Goal: Use online tool/utility: Utilize a website feature to perform a specific function

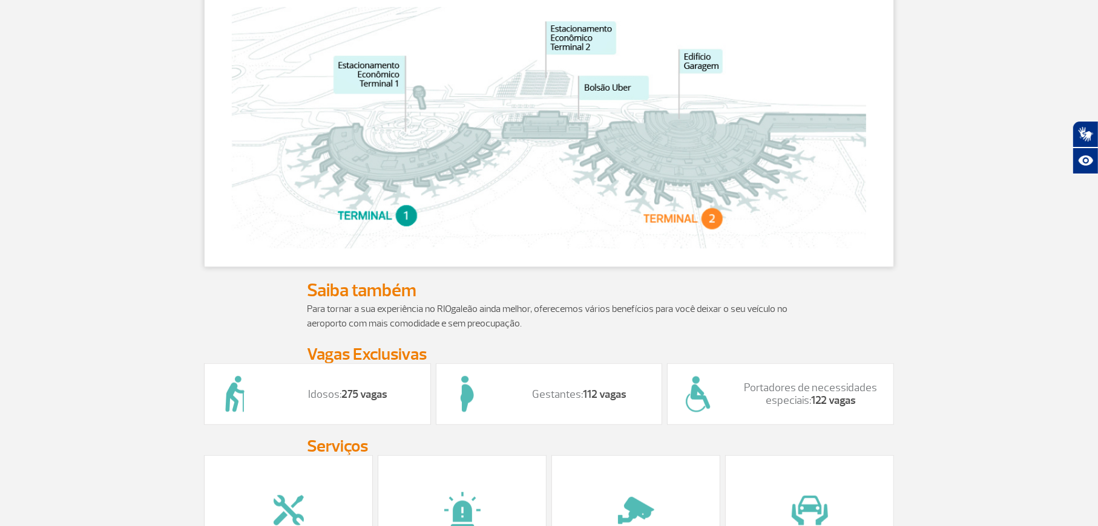
scroll to position [847, 0]
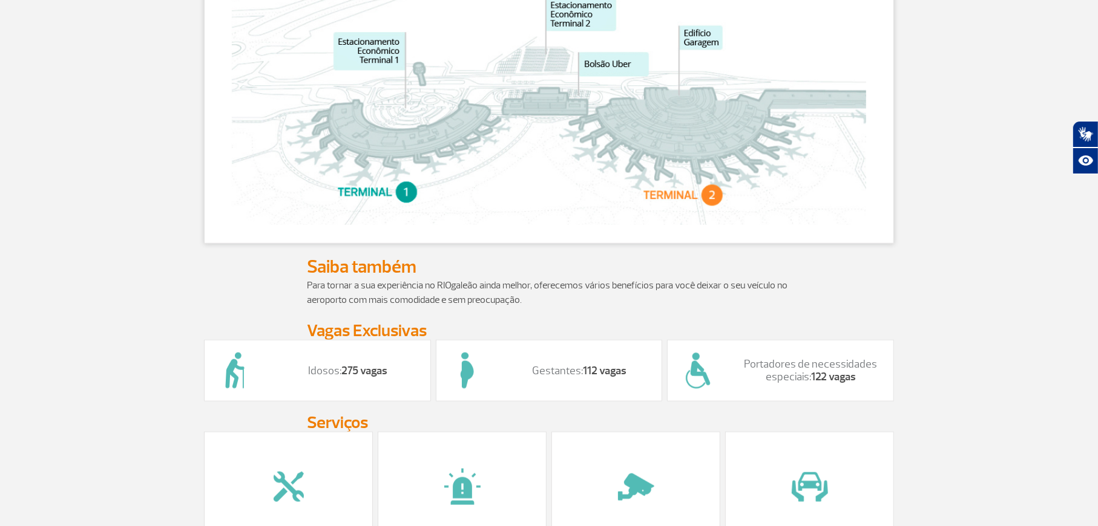
click at [404, 50] on img at bounding box center [549, 104] width 634 height 241
click at [411, 125] on img at bounding box center [549, 104] width 634 height 241
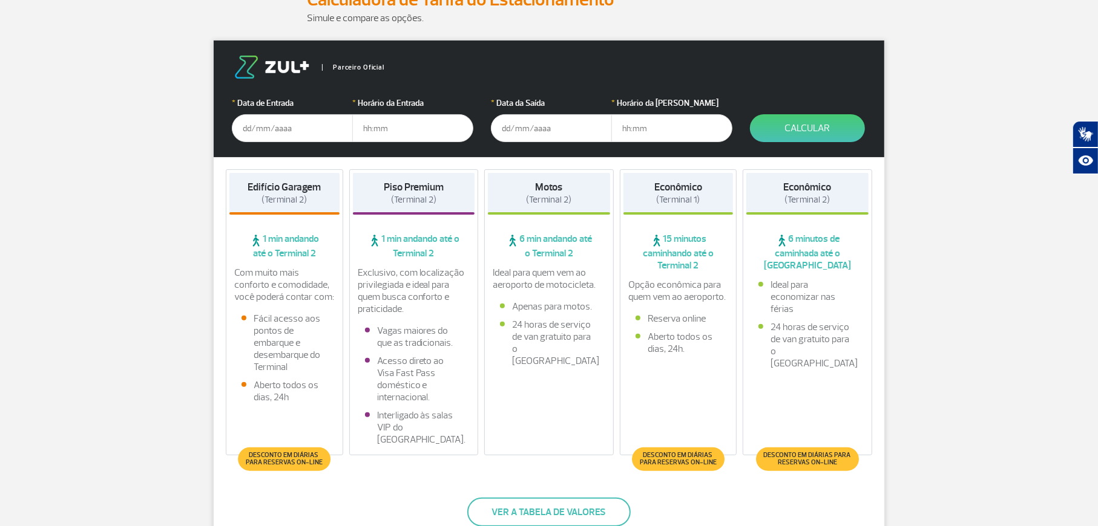
scroll to position [0, 0]
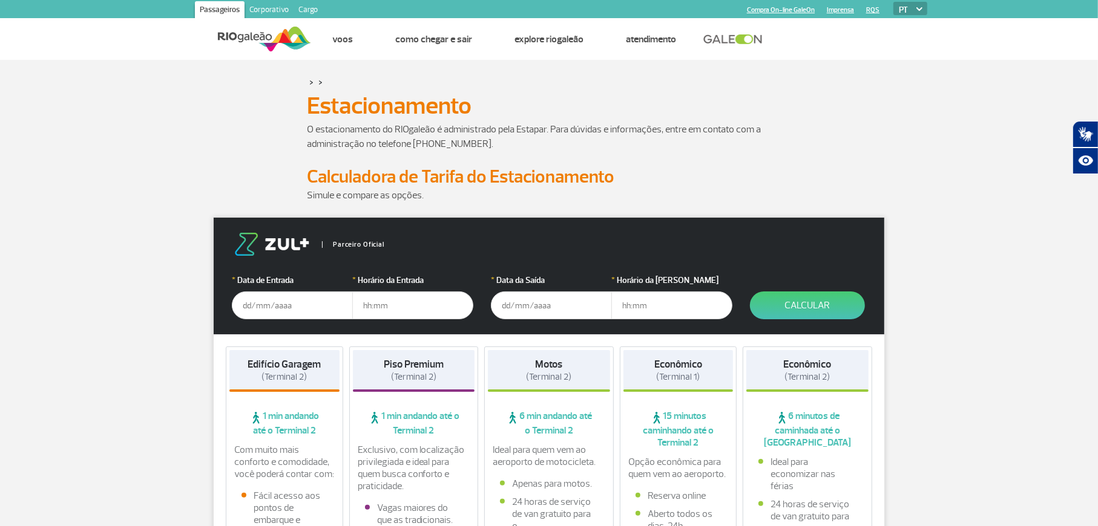
click at [282, 312] on input "text" at bounding box center [292, 306] width 121 height 28
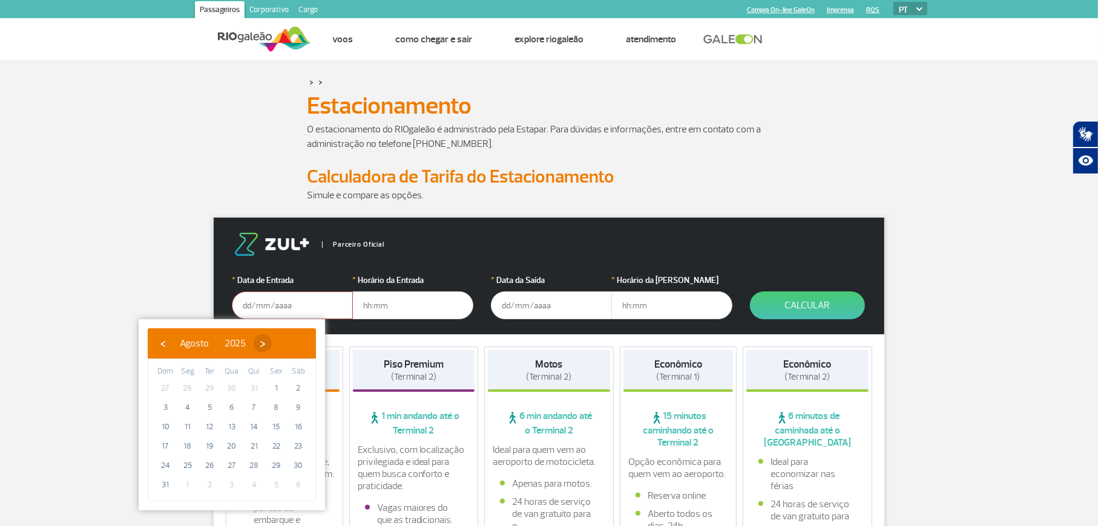
click at [272, 341] on span "›" at bounding box center [263, 344] width 18 height 18
click at [162, 407] on span "7" at bounding box center [165, 407] width 19 height 19
type input "[DATE]"
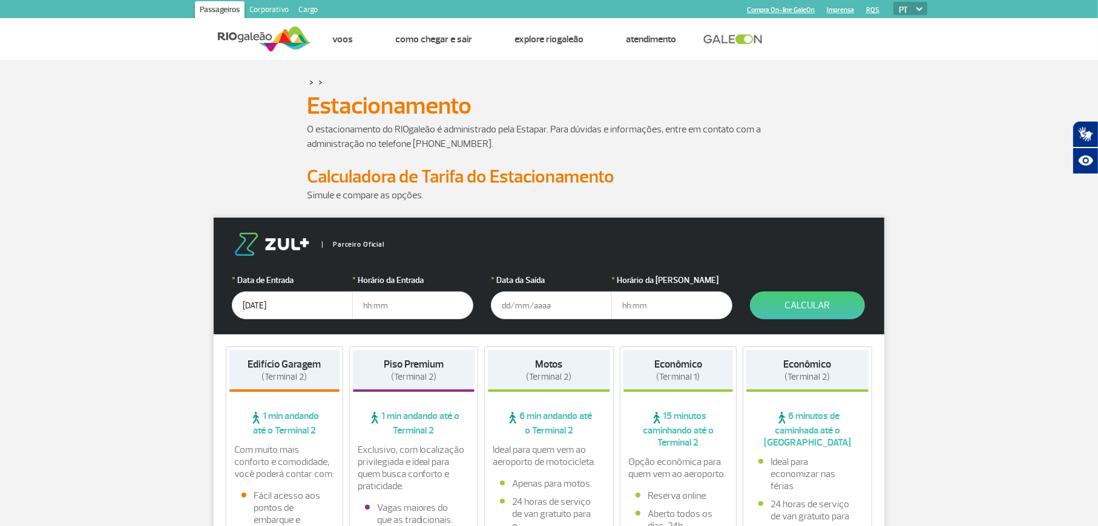
click at [370, 309] on input "text" at bounding box center [412, 306] width 121 height 28
type input "05:30"
click at [509, 308] on input "text" at bounding box center [551, 306] width 121 height 28
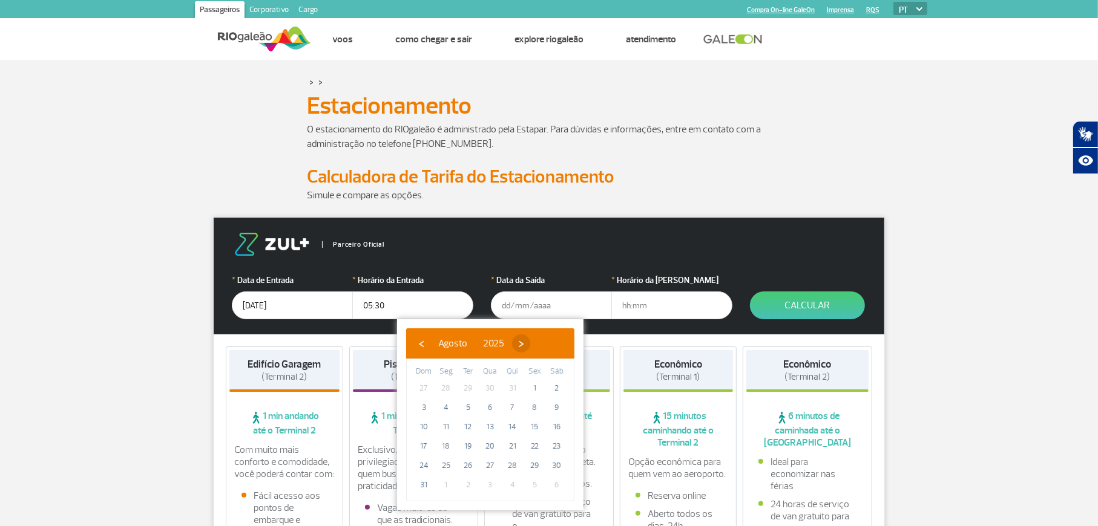
click at [530, 344] on span "›" at bounding box center [521, 344] width 18 height 18
click at [425, 446] on span "21" at bounding box center [423, 446] width 19 height 19
type input "[DATE]"
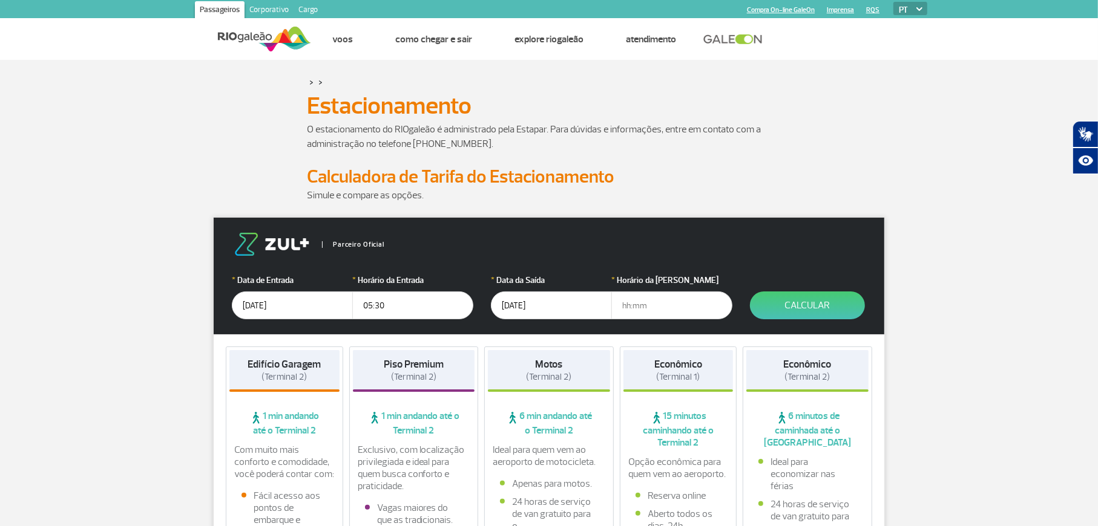
click at [621, 310] on input "text" at bounding box center [671, 306] width 121 height 28
type input "07:00"
click at [811, 301] on button "Calcular" at bounding box center [807, 306] width 115 height 28
